Goal: Check status: Check status

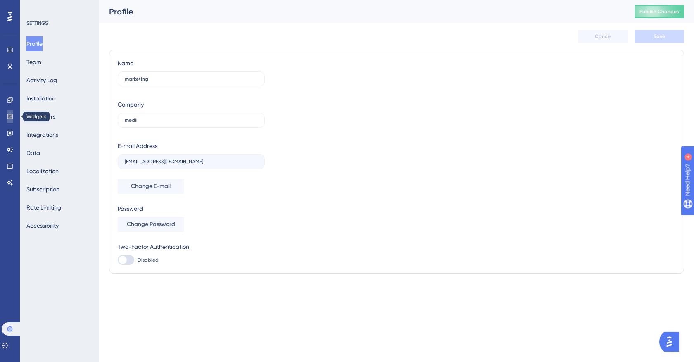
click at [10, 112] on link at bounding box center [10, 116] width 7 height 13
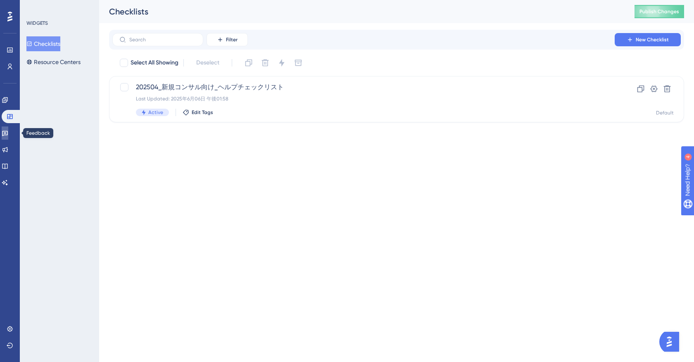
click at [8, 133] on icon at bounding box center [5, 133] width 7 height 7
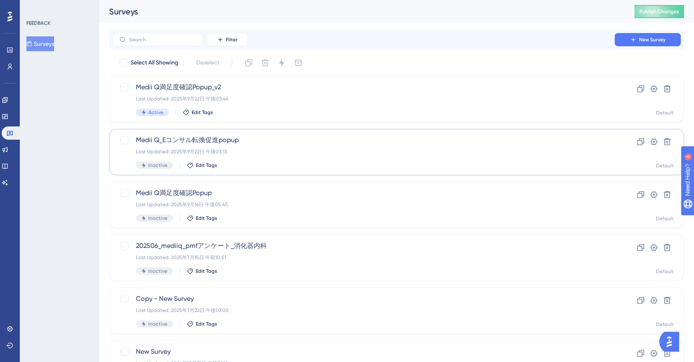
scroll to position [22, 0]
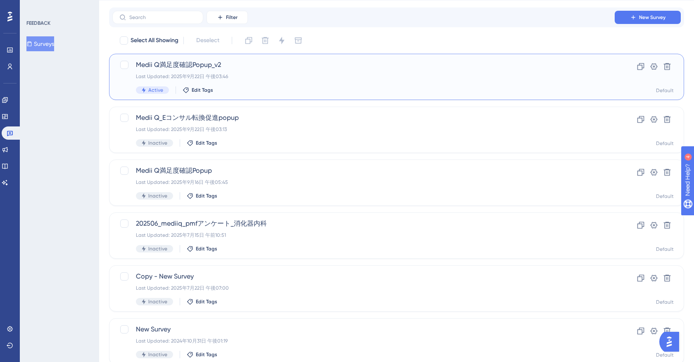
click at [251, 78] on div "Last Updated: 2025年9月22日 午後03:46" at bounding box center [363, 76] width 455 height 7
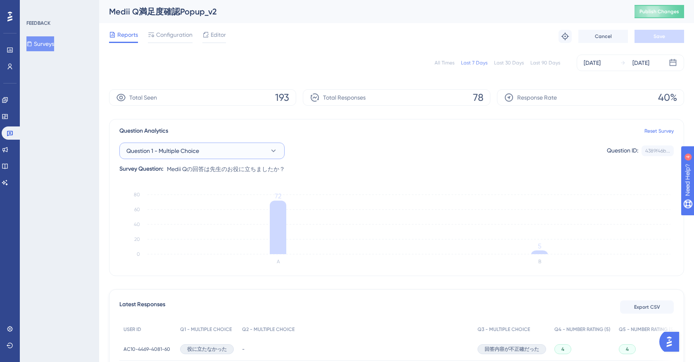
click at [255, 154] on button "Question 1 - Multiple Choice" at bounding box center [201, 151] width 165 height 17
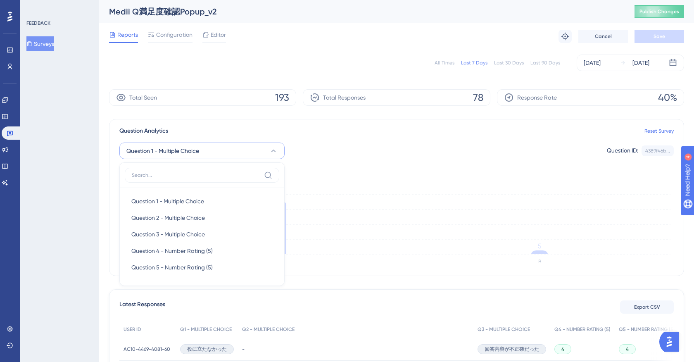
scroll to position [43, 0]
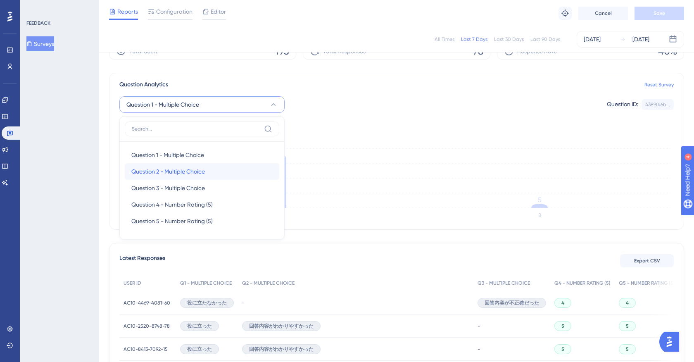
click at [241, 169] on div "Question 2 - Multiple Choice Question 2 - Multiple Choice" at bounding box center [201, 171] width 141 height 17
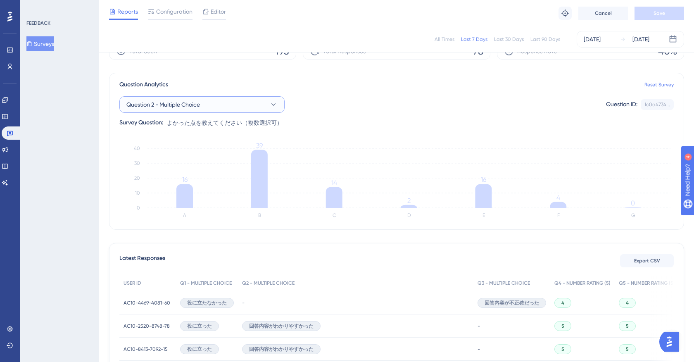
click at [242, 111] on button "Question 2 - Multiple Choice" at bounding box center [201, 104] width 165 height 17
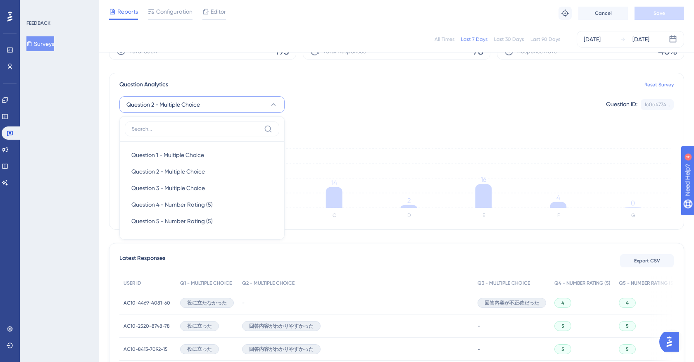
scroll to position [40, 0]
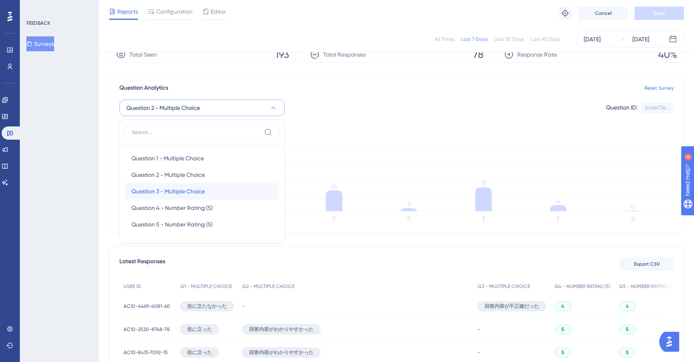
click at [193, 191] on span "Question 3 - Multiple Choice" at bounding box center [168, 191] width 74 height 10
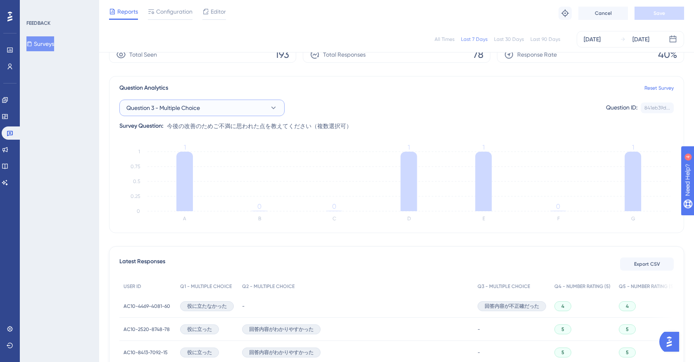
click at [238, 109] on button "Question 3 - Multiple Choice" at bounding box center [201, 108] width 165 height 17
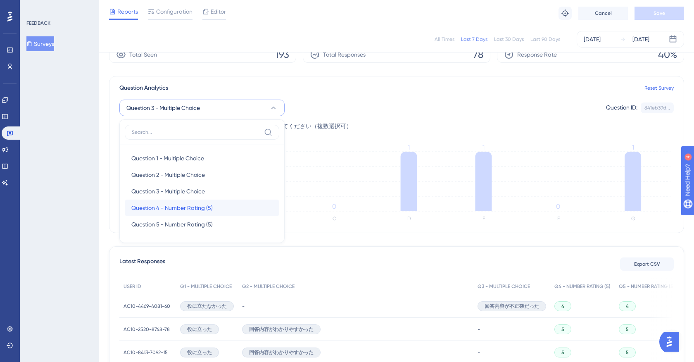
click at [184, 204] on span "Question 4 - Number Rating (5)" at bounding box center [171, 208] width 81 height 10
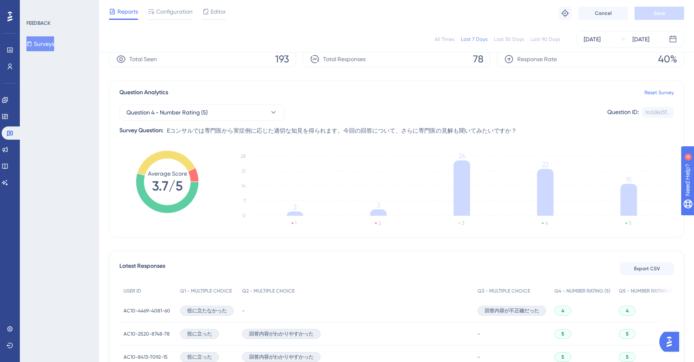
scroll to position [36, 0]
